Goal: Navigation & Orientation: Find specific page/section

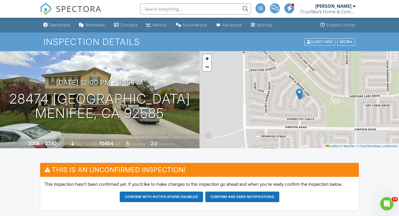
click at [353, 7] on div at bounding box center [354, 6] width 3 height 4
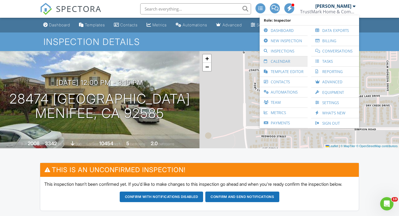
click at [288, 62] on link "Calendar" at bounding box center [283, 61] width 42 height 10
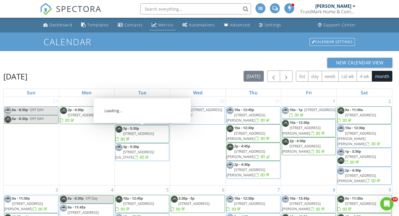
click at [162, 24] on div "Metrics" at bounding box center [165, 24] width 15 height 5
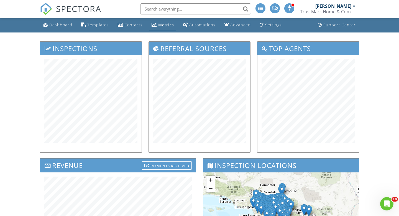
click at [351, 7] on div "[PERSON_NAME]" at bounding box center [335, 6] width 40 height 6
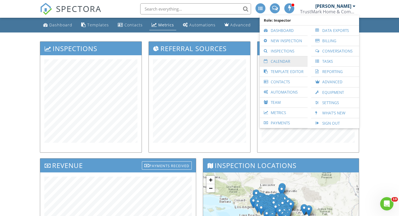
click at [285, 63] on link "Calendar" at bounding box center [283, 61] width 42 height 10
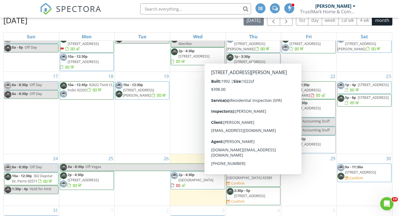
scroll to position [74, 0]
